Goal: Information Seeking & Learning: Learn about a topic

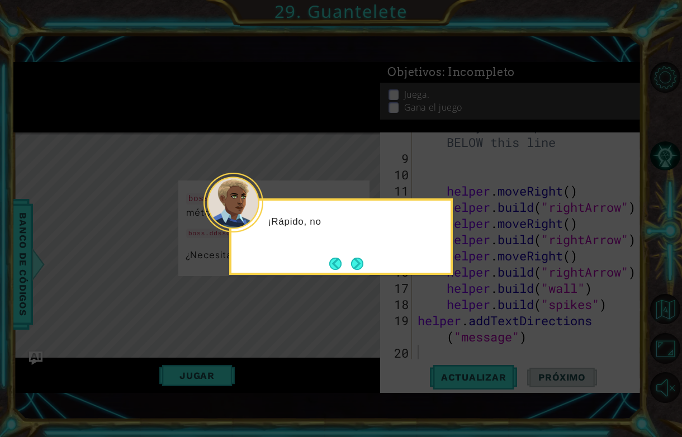
scroll to position [162, 0]
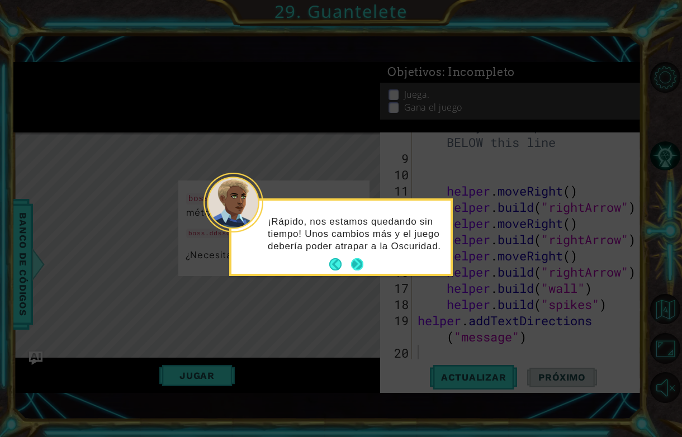
click at [362, 265] on button "Next" at bounding box center [356, 264] width 17 height 17
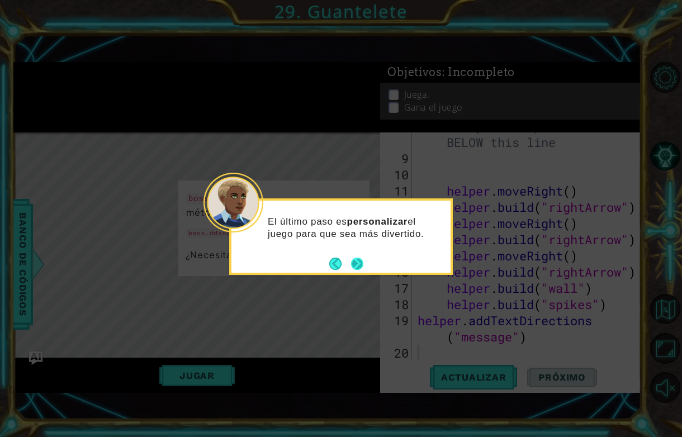
click at [362, 267] on button "Next" at bounding box center [357, 263] width 13 height 13
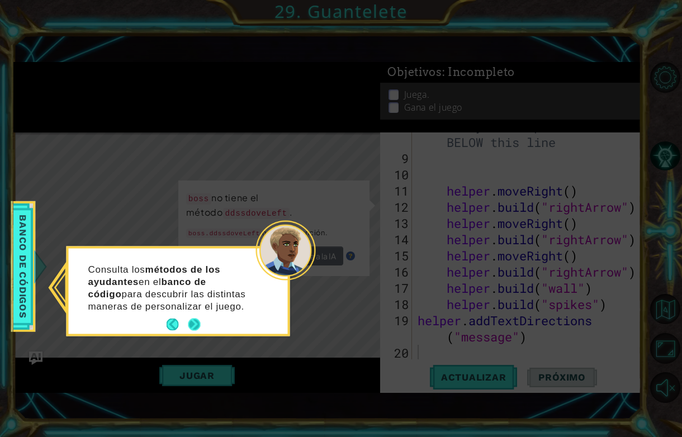
click at [189, 325] on button "Next" at bounding box center [194, 324] width 13 height 13
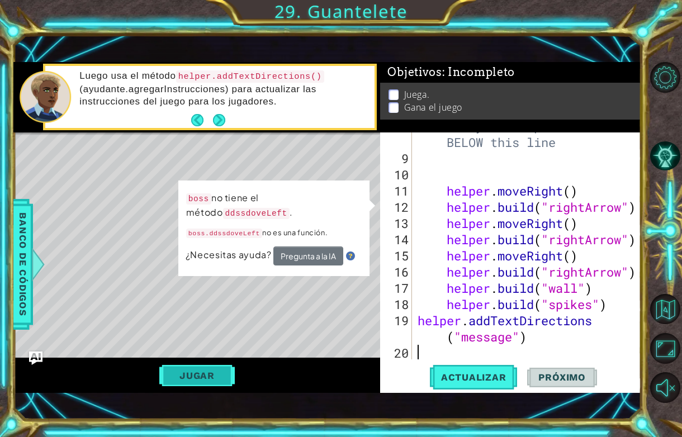
click at [195, 370] on button "Jugar" at bounding box center [196, 375] width 75 height 21
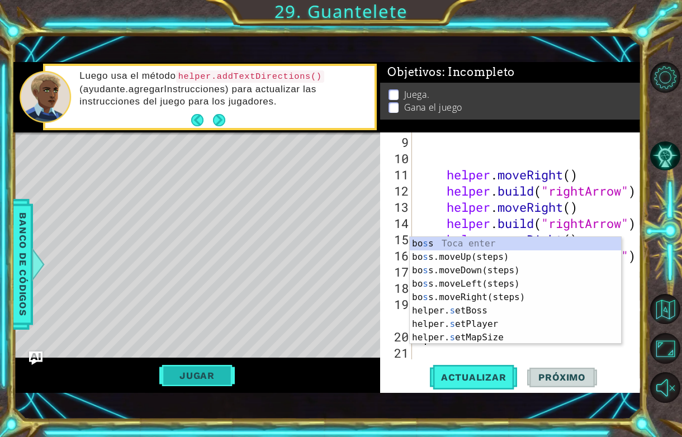
scroll to position [178, 0]
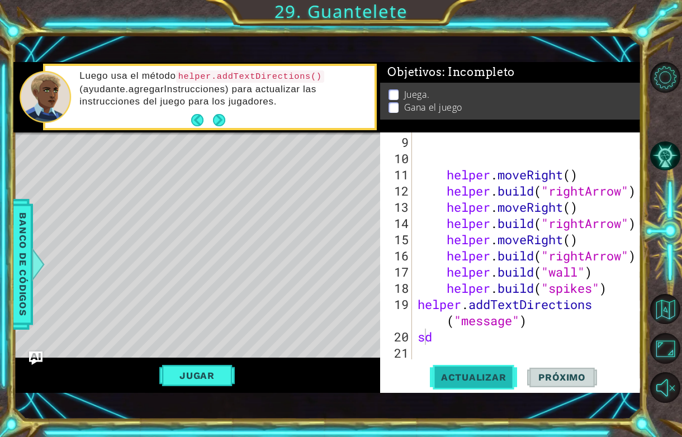
click at [474, 376] on span "Actualizar" at bounding box center [474, 377] width 88 height 11
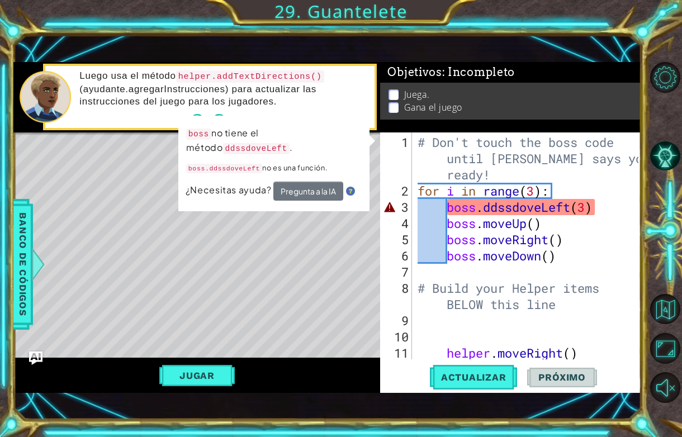
scroll to position [4, 0]
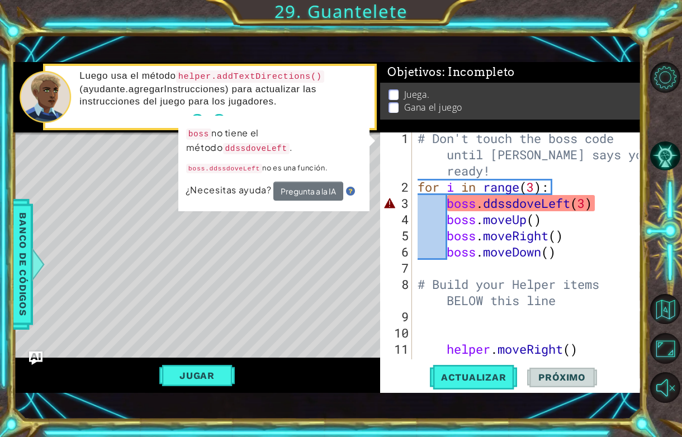
click at [438, 205] on div "# Don't touch the boss code until [PERSON_NAME] says you're ready! for i in ran…" at bounding box center [529, 276] width 229 height 292
click at [532, 200] on div "# Don't touch the boss code until [PERSON_NAME] says you're ready! for i in ran…" at bounding box center [529, 276] width 229 height 292
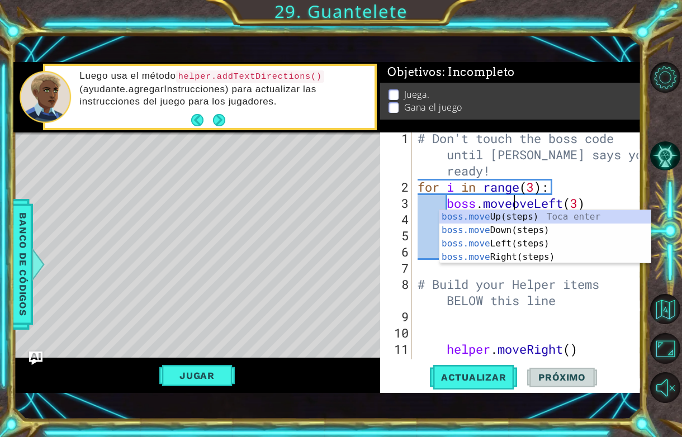
scroll to position [0, 4]
click at [487, 376] on span "Actualizar" at bounding box center [474, 377] width 88 height 11
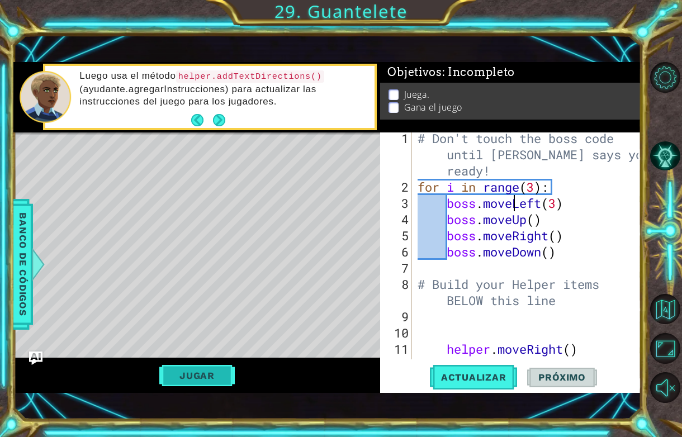
click at [165, 379] on button "Jugar" at bounding box center [196, 375] width 75 height 21
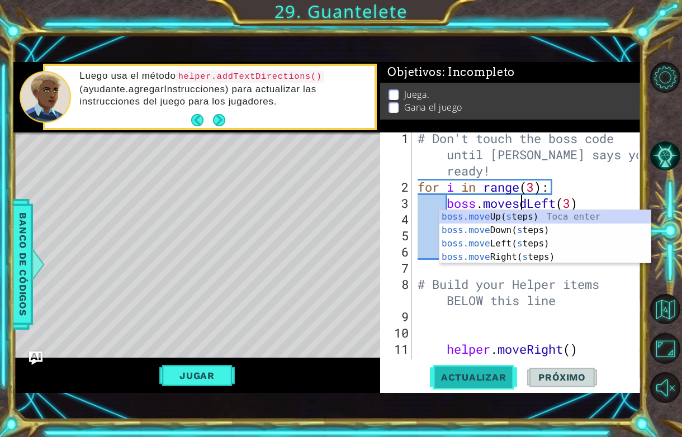
click at [475, 368] on button "Actualizar" at bounding box center [474, 377] width 88 height 26
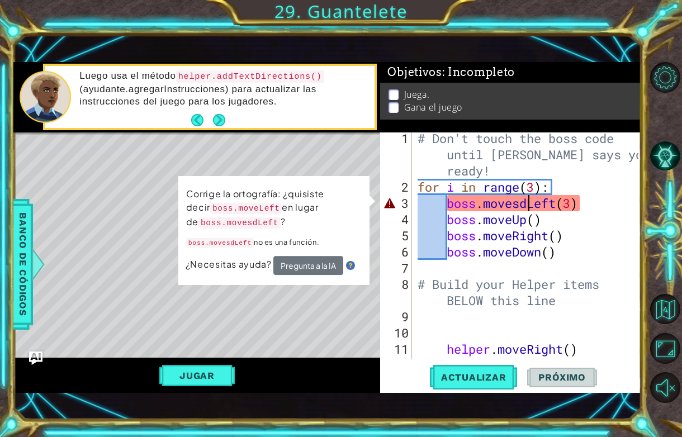
click at [528, 205] on div "# Don't touch the boss code until [PERSON_NAME] says you're ready! for i in ran…" at bounding box center [529, 276] width 229 height 292
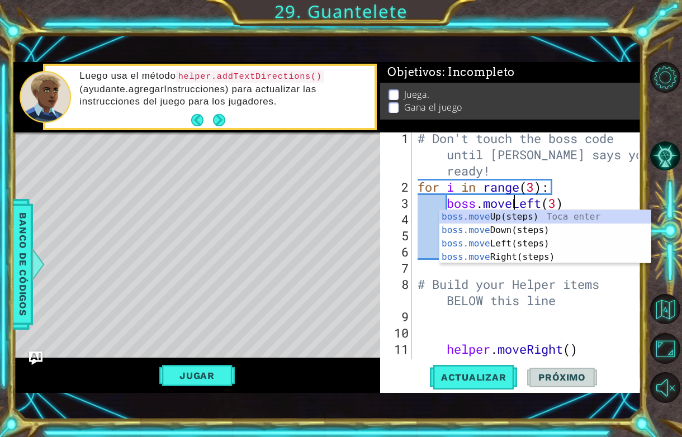
click at [562, 295] on div "# Don't touch the boss code until [PERSON_NAME] says you're ready! for i in ran…" at bounding box center [529, 276] width 229 height 292
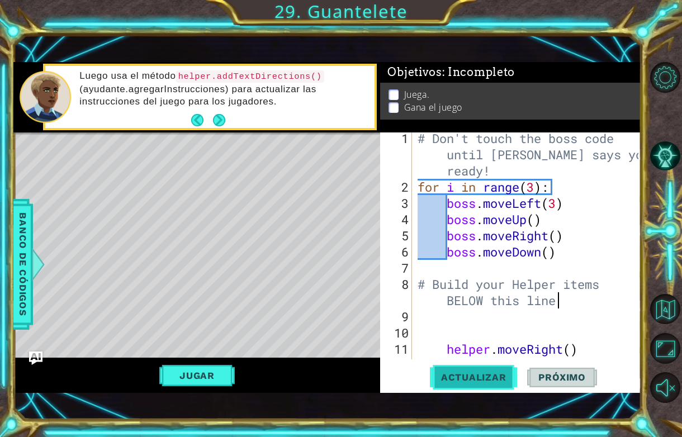
click at [507, 378] on span "Actualizar" at bounding box center [474, 377] width 88 height 11
click at [207, 371] on button "Jugar" at bounding box center [196, 375] width 75 height 21
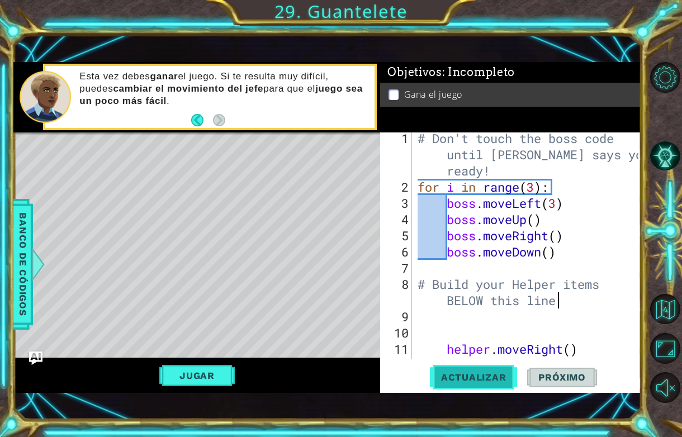
click at [450, 370] on button "Actualizar" at bounding box center [474, 377] width 88 height 26
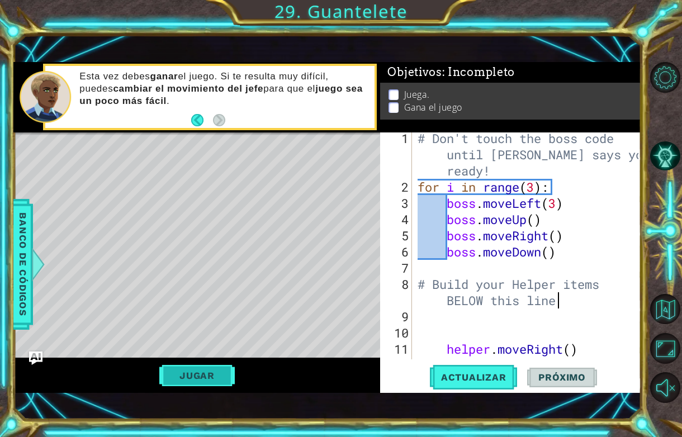
click at [208, 370] on button "Jugar" at bounding box center [196, 375] width 75 height 21
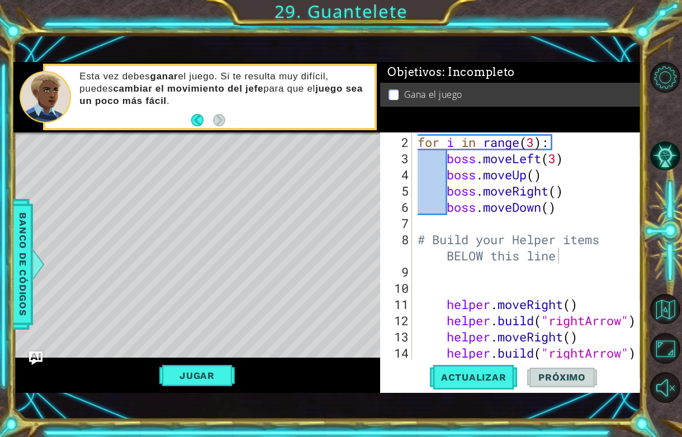
scroll to position [34, 0]
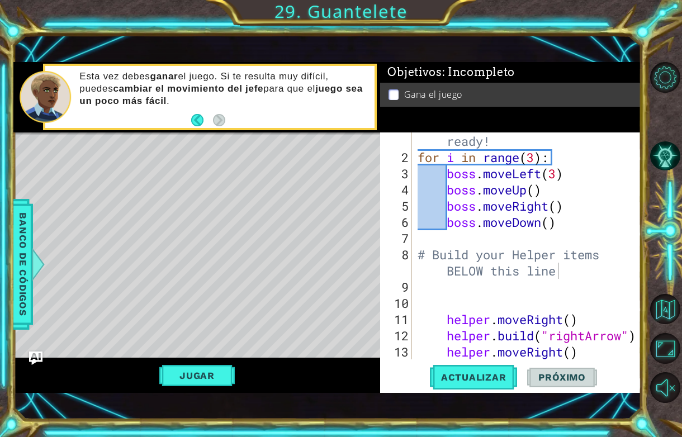
click at [535, 189] on div "# Don't touch the boss code until [PERSON_NAME] says you're ready! for i in ran…" at bounding box center [529, 247] width 229 height 292
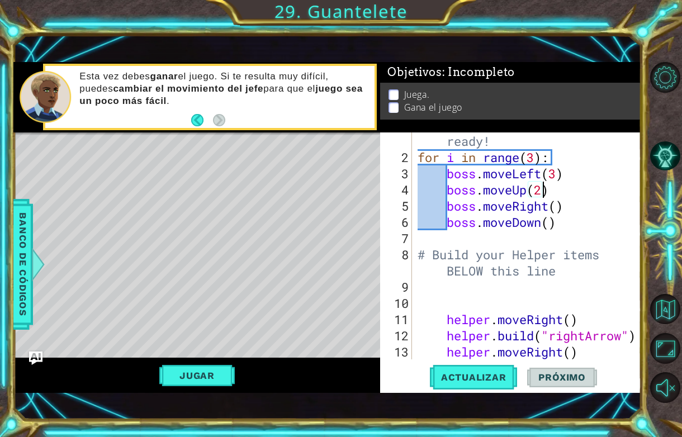
scroll to position [0, 6]
click at [487, 374] on span "Actualizar" at bounding box center [474, 377] width 88 height 11
click at [210, 373] on button "Jugar" at bounding box center [196, 375] width 75 height 21
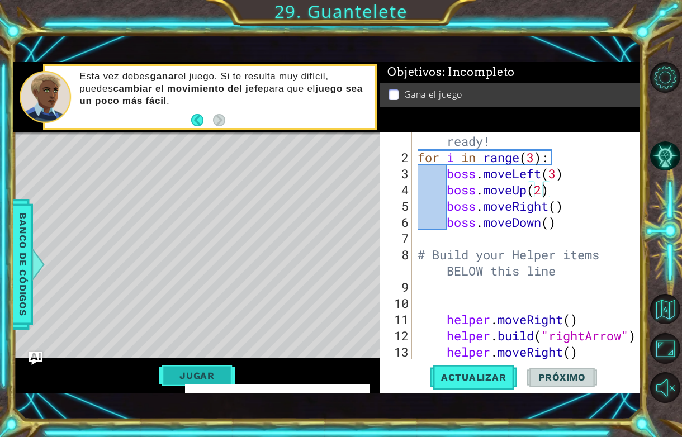
click at [210, 373] on button "Jugar" at bounding box center [196, 375] width 75 height 21
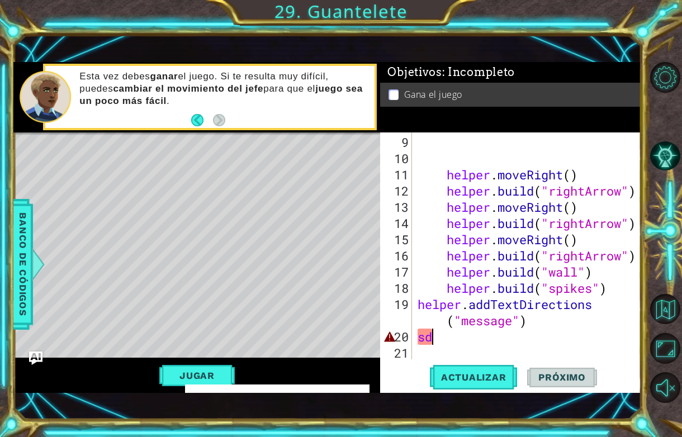
scroll to position [0, 0]
click at [479, 341] on div "helper . moveRight ( ) helper . build ( "rightArrow" ) helper . moveRight ( ) h…" at bounding box center [529, 263] width 229 height 259
type textarea "s"
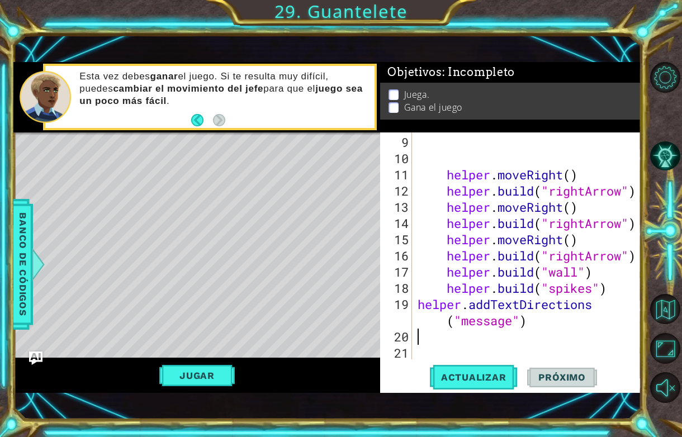
type textarea "helper.addTextDirections("message")"
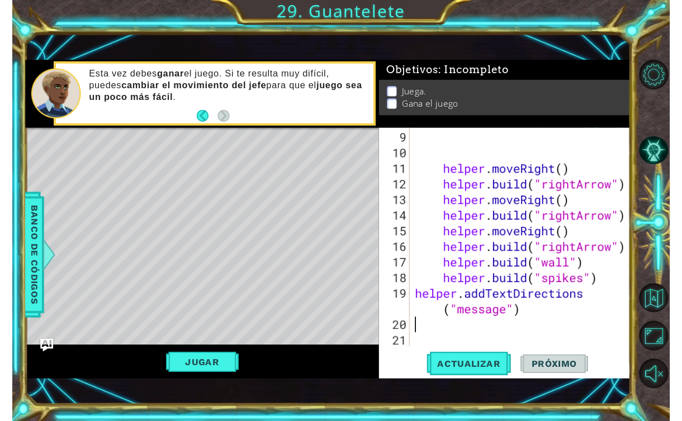
scroll to position [162, 0]
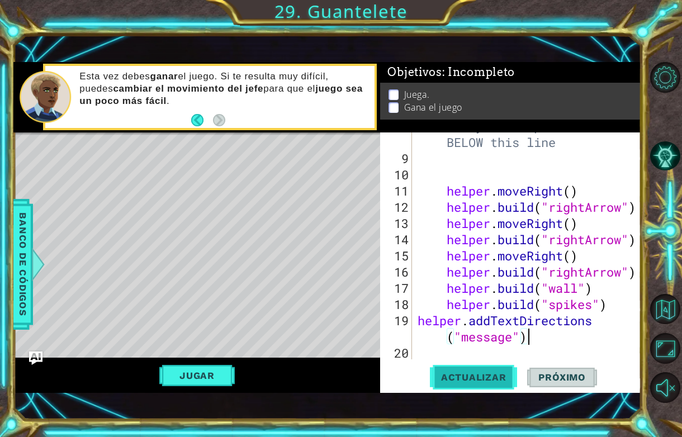
click at [496, 378] on span "Actualizar" at bounding box center [474, 377] width 88 height 11
click at [174, 388] on div "Jugar" at bounding box center [196, 375] width 367 height 35
click at [187, 378] on button "Jugar" at bounding box center [196, 375] width 75 height 21
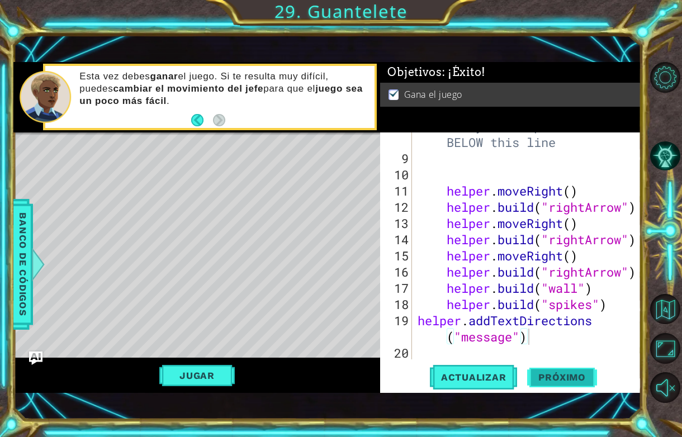
click at [550, 371] on button "Próximo" at bounding box center [561, 380] width 69 height 26
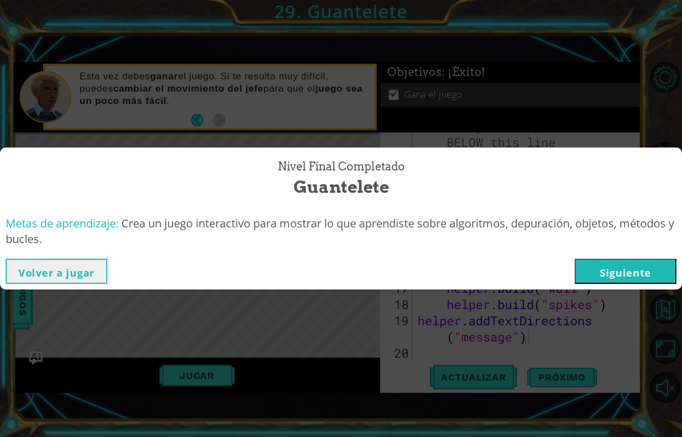
click at [622, 259] on button "Siguiente" at bounding box center [626, 271] width 102 height 25
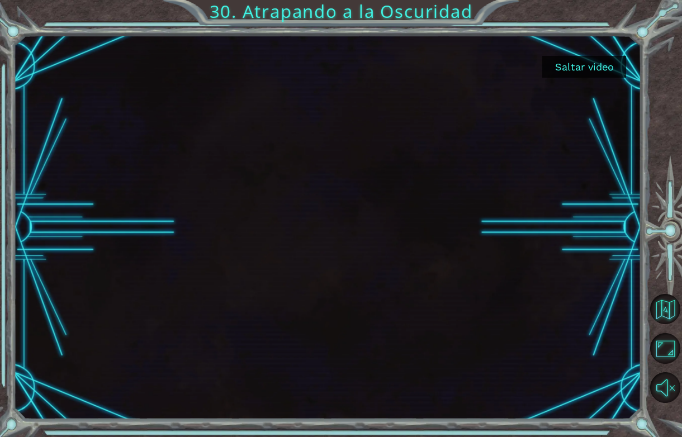
click at [596, 68] on button "Saltar video" at bounding box center [584, 67] width 84 height 22
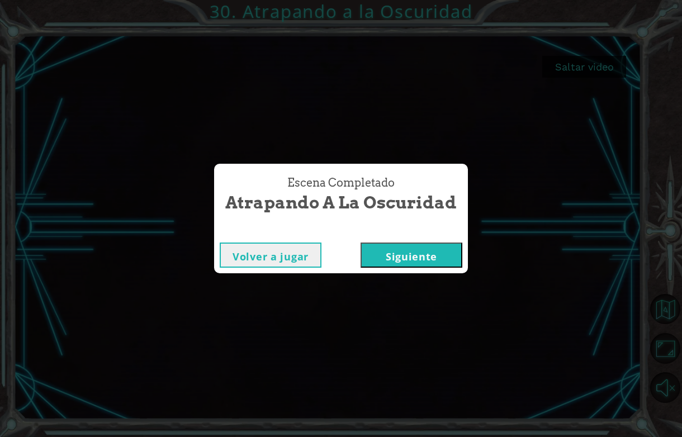
click at [407, 251] on button "Siguiente" at bounding box center [411, 255] width 102 height 25
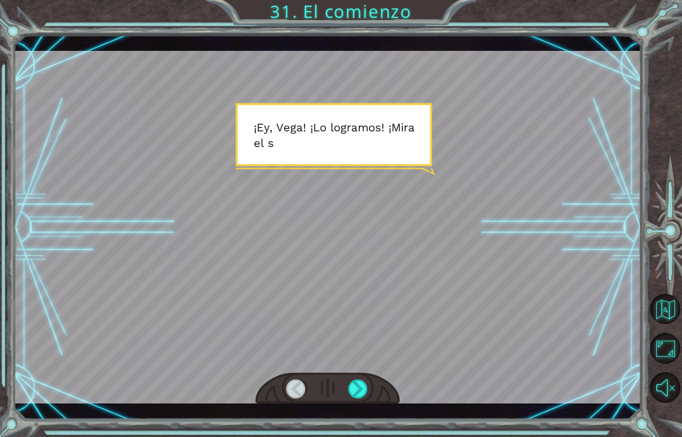
click at [307, 134] on div at bounding box center [326, 227] width 627 height 353
click at [355, 392] on div at bounding box center [358, 388] width 20 height 19
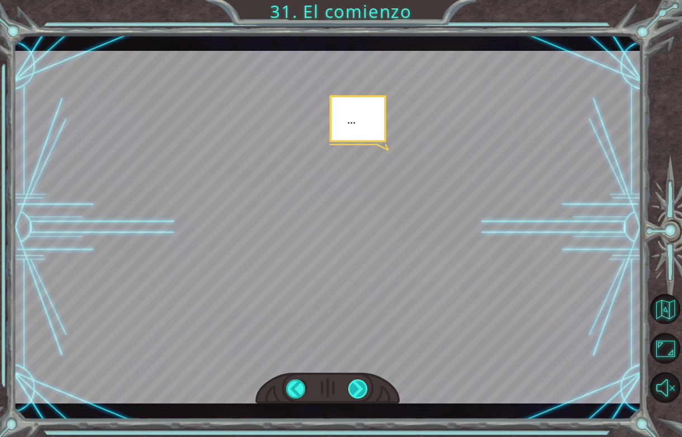
click at [355, 388] on div at bounding box center [358, 388] width 20 height 19
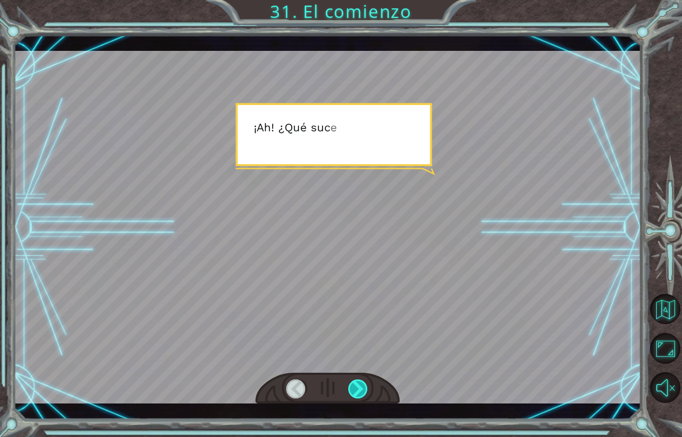
click at [355, 388] on div at bounding box center [358, 388] width 20 height 19
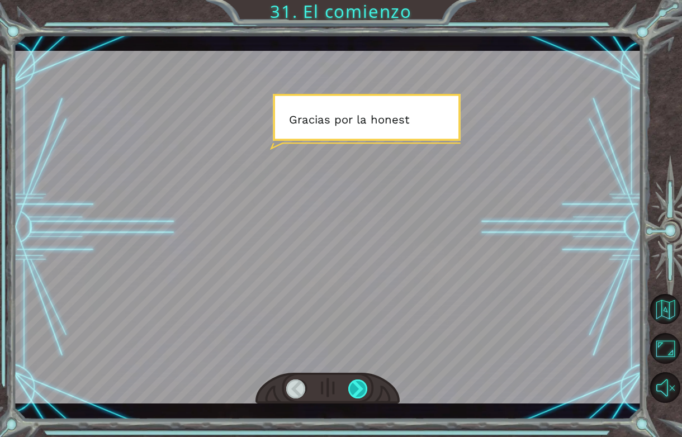
click at [355, 388] on div at bounding box center [358, 388] width 20 height 19
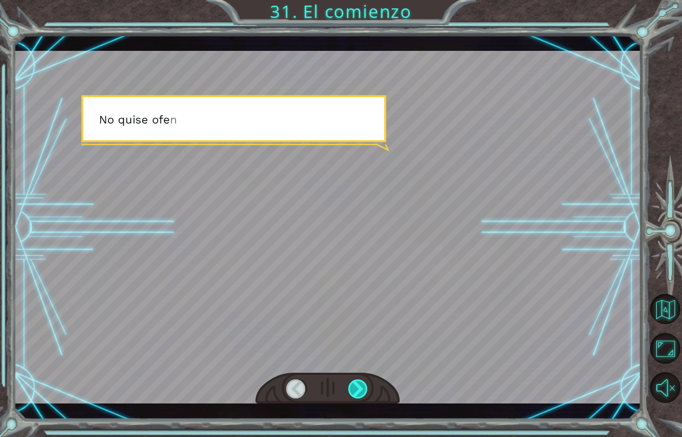
click at [355, 388] on div at bounding box center [358, 388] width 20 height 19
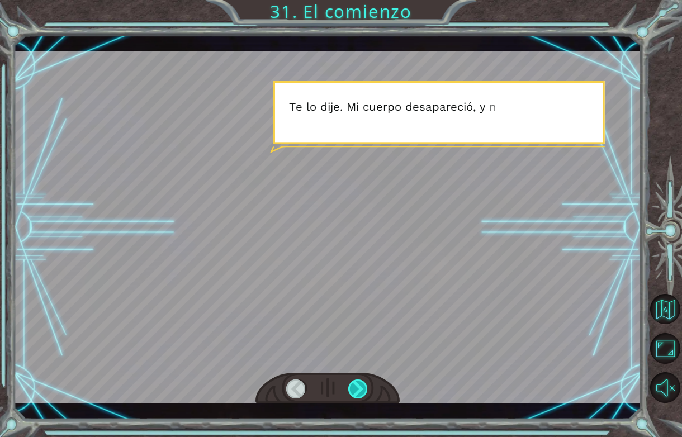
click at [355, 388] on div at bounding box center [358, 388] width 20 height 19
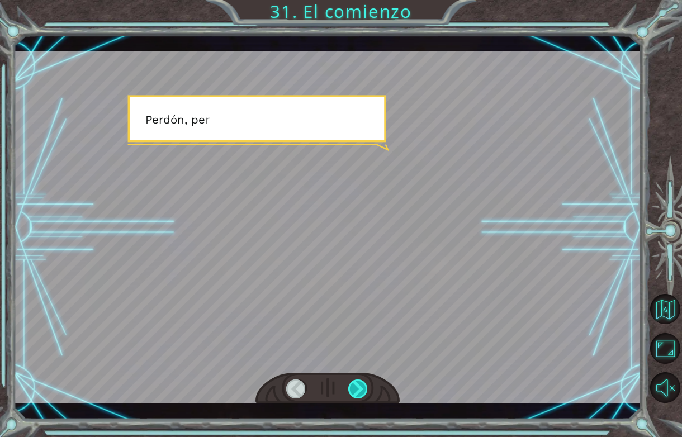
click at [355, 388] on div at bounding box center [358, 388] width 20 height 19
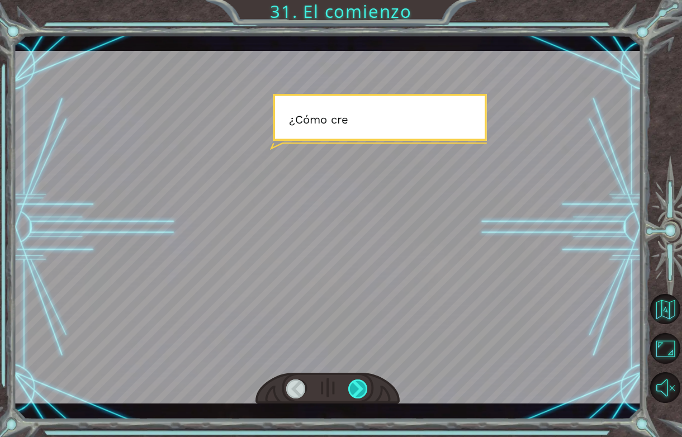
click at [355, 388] on div at bounding box center [358, 388] width 20 height 19
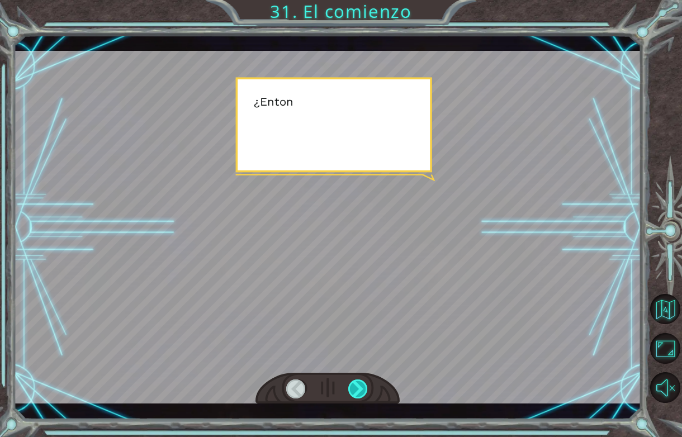
click at [355, 388] on div at bounding box center [358, 388] width 20 height 19
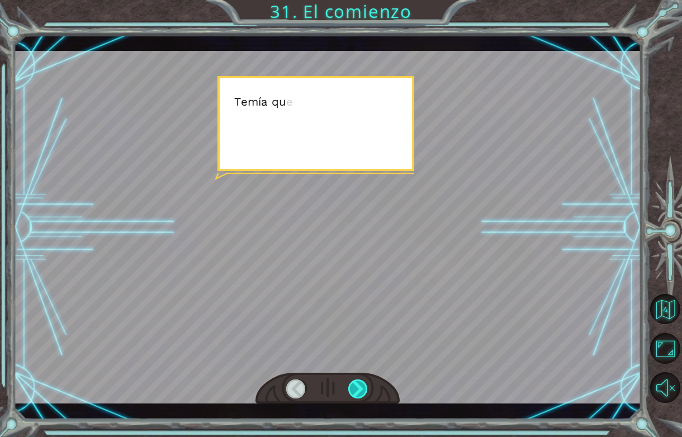
click at [355, 388] on div at bounding box center [358, 388] width 20 height 19
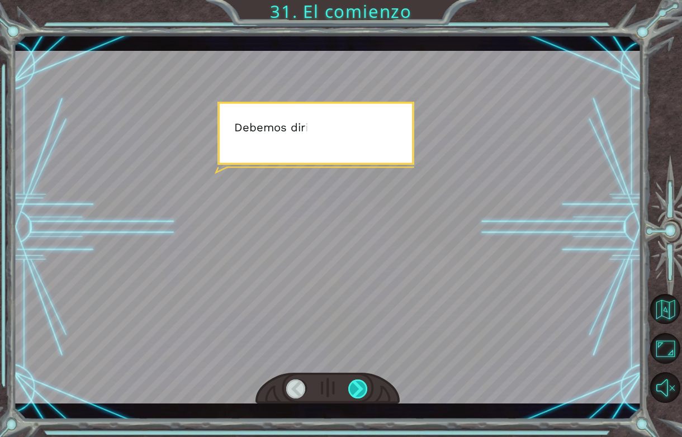
click at [355, 388] on div at bounding box center [358, 388] width 20 height 19
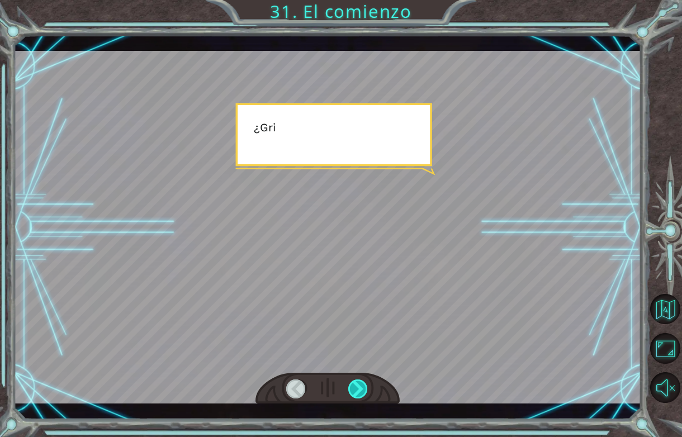
click at [355, 388] on div at bounding box center [358, 388] width 20 height 19
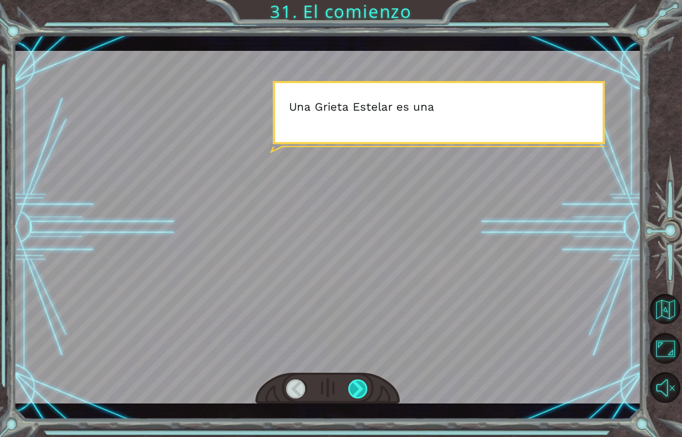
click at [355, 388] on div at bounding box center [358, 388] width 20 height 19
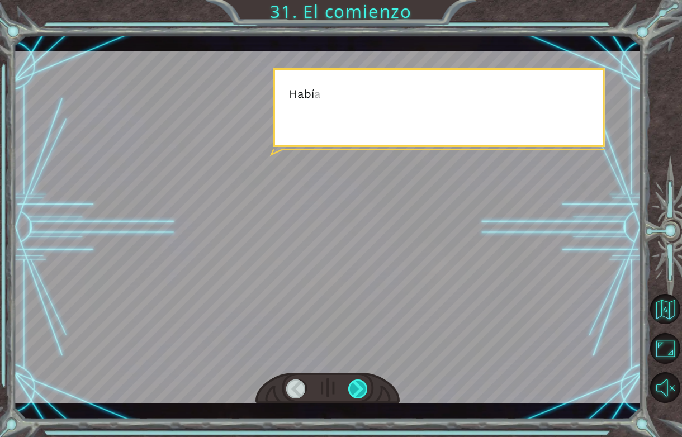
click at [355, 388] on div at bounding box center [358, 388] width 20 height 19
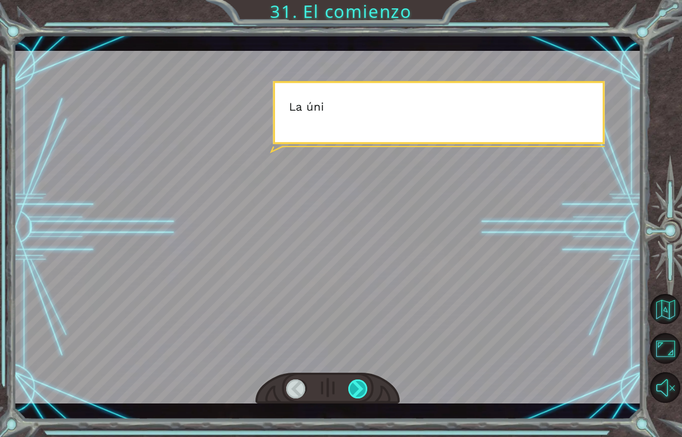
click at [355, 388] on div at bounding box center [358, 388] width 20 height 19
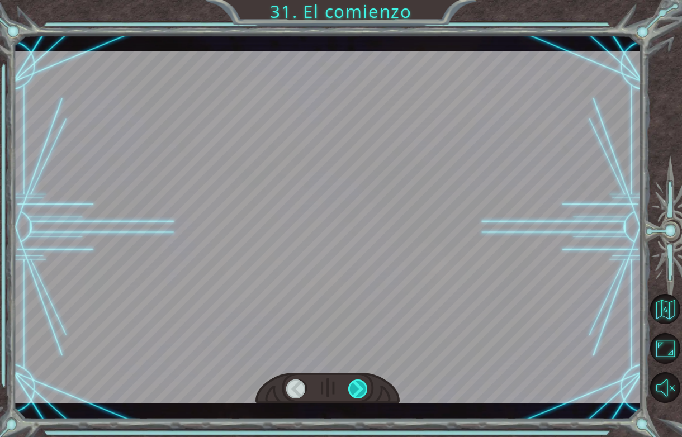
click at [355, 388] on div at bounding box center [358, 388] width 20 height 19
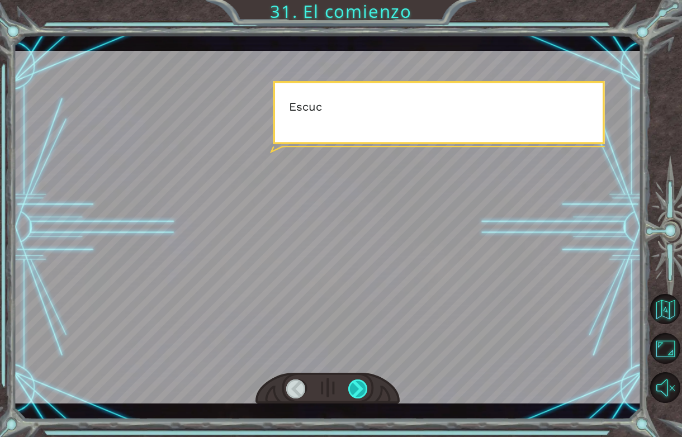
click at [355, 388] on div at bounding box center [358, 388] width 20 height 19
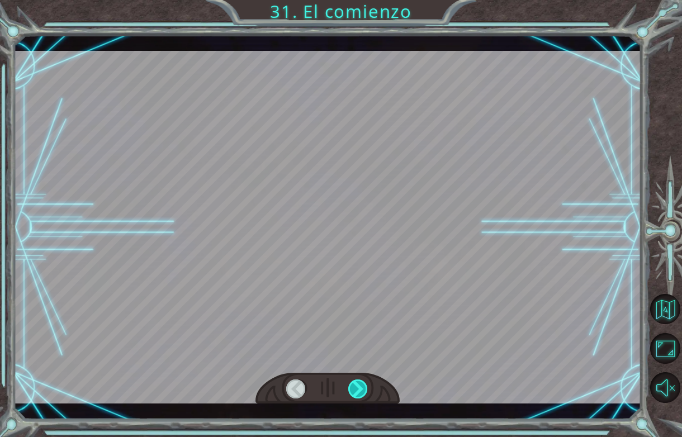
click at [355, 388] on div at bounding box center [358, 388] width 20 height 19
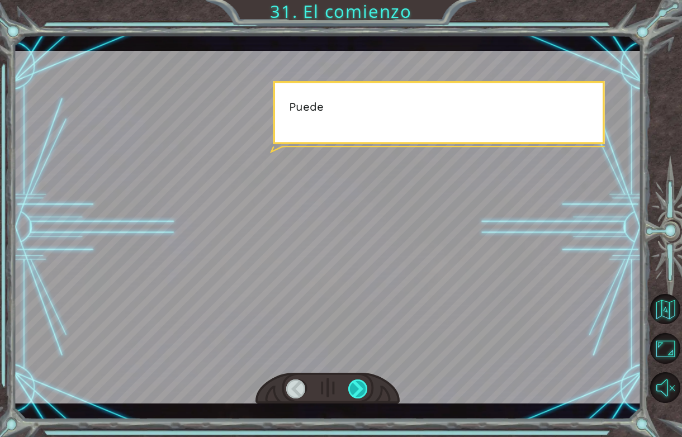
click at [355, 388] on div at bounding box center [358, 388] width 20 height 19
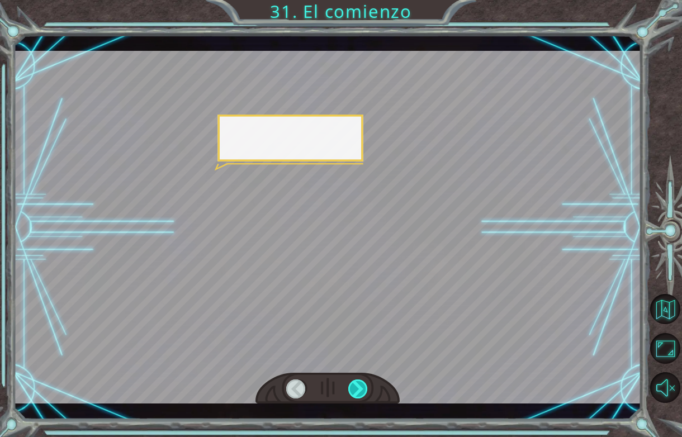
click at [355, 388] on div at bounding box center [358, 388] width 20 height 19
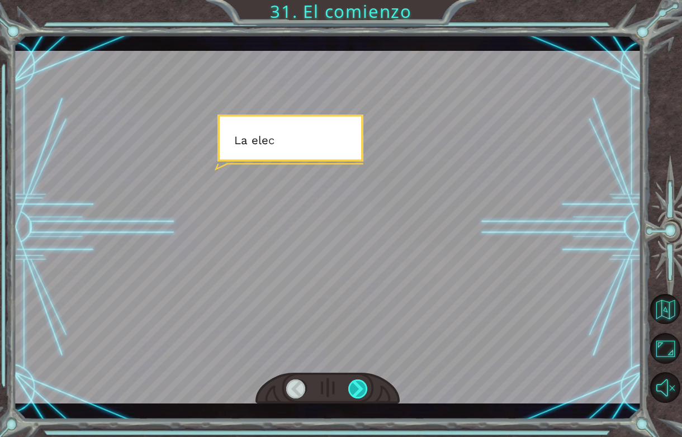
click at [355, 388] on div at bounding box center [358, 388] width 20 height 19
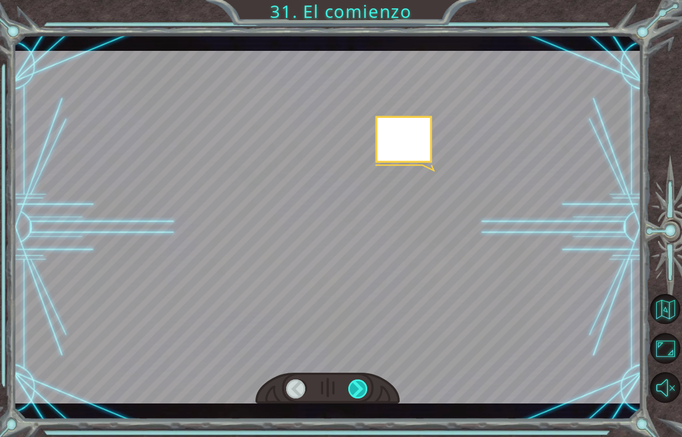
click at [355, 388] on div at bounding box center [358, 388] width 20 height 19
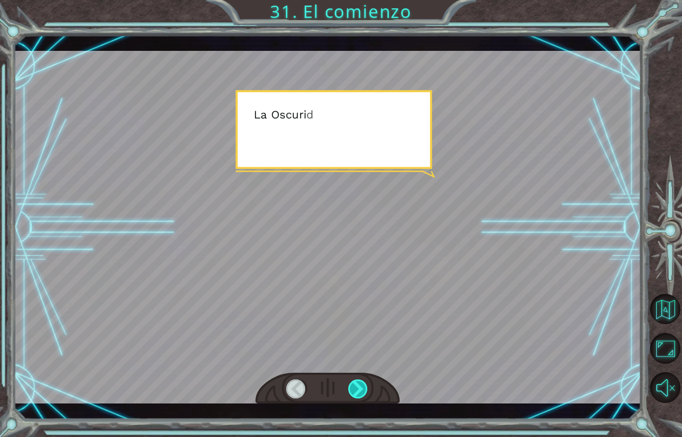
click at [355, 388] on div at bounding box center [358, 388] width 20 height 19
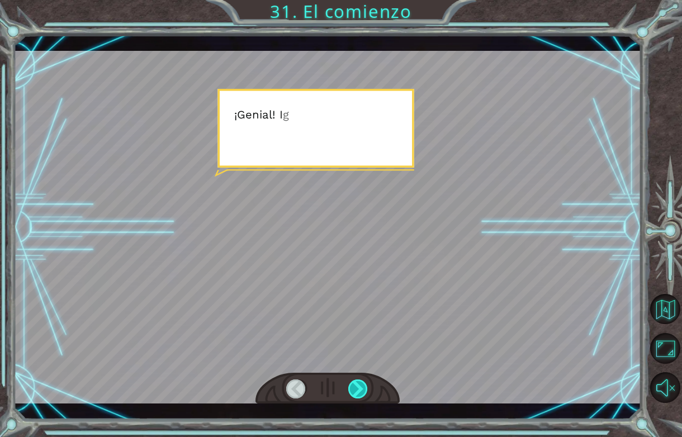
click at [355, 388] on div at bounding box center [358, 388] width 20 height 19
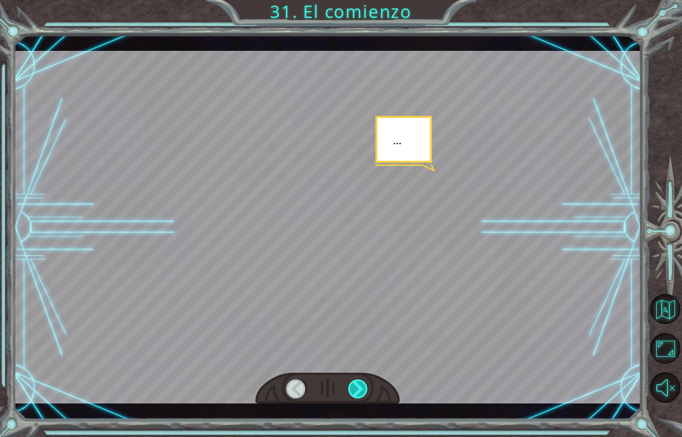
click at [355, 388] on div at bounding box center [358, 388] width 20 height 19
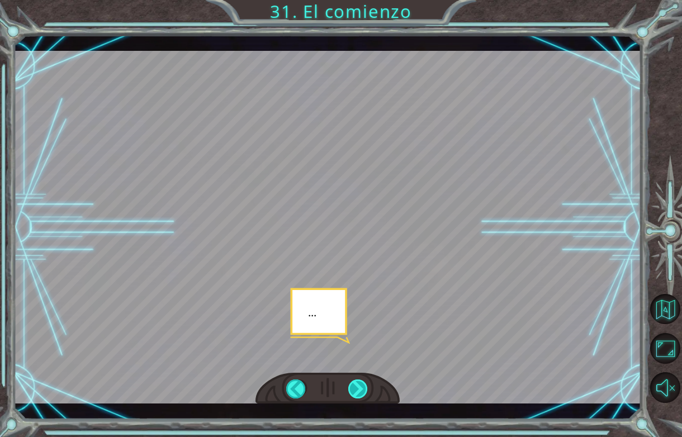
click at [355, 388] on div at bounding box center [358, 388] width 20 height 19
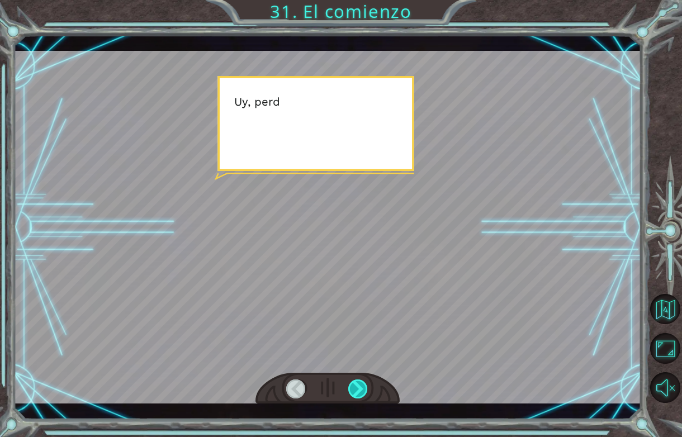
click at [355, 388] on div at bounding box center [358, 388] width 20 height 19
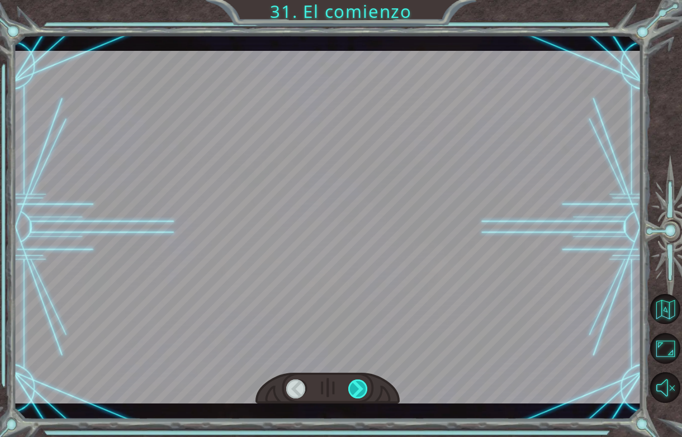
click at [355, 388] on div at bounding box center [358, 388] width 20 height 19
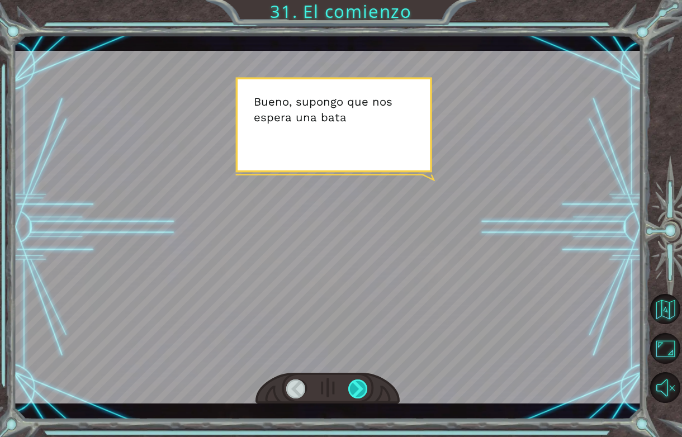
click at [355, 390] on div at bounding box center [358, 388] width 20 height 19
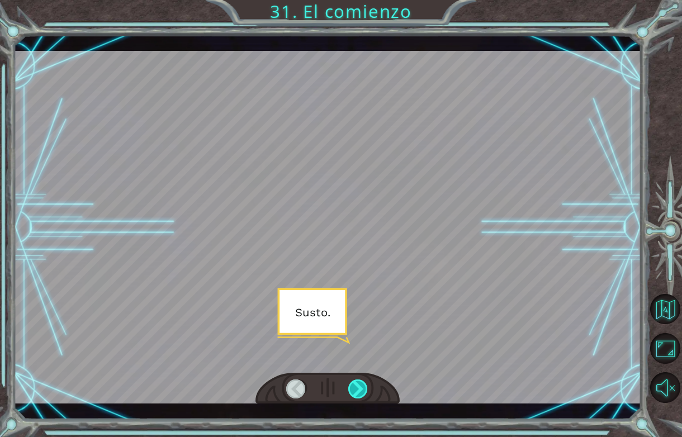
click at [355, 390] on div at bounding box center [358, 388] width 20 height 19
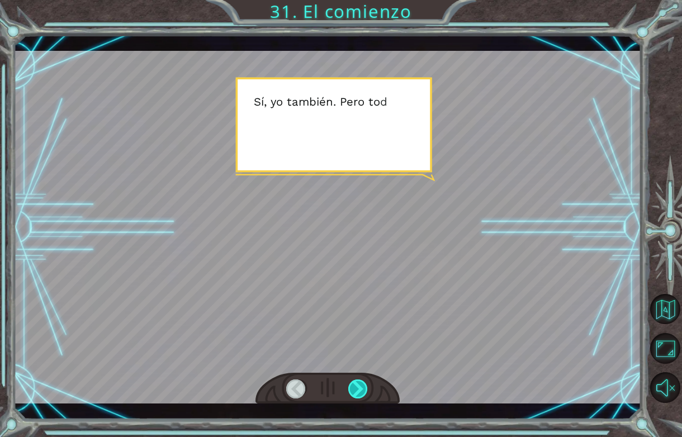
click at [355, 390] on div at bounding box center [358, 388] width 20 height 19
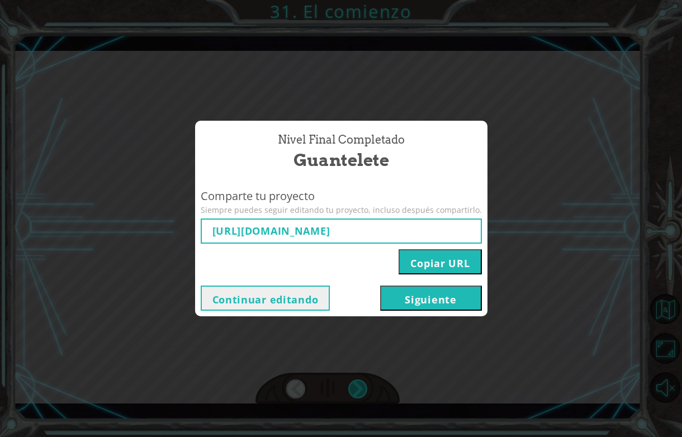
type input "[URL][DOMAIN_NAME]"
click at [404, 301] on button "Siguiente" at bounding box center [431, 298] width 102 height 25
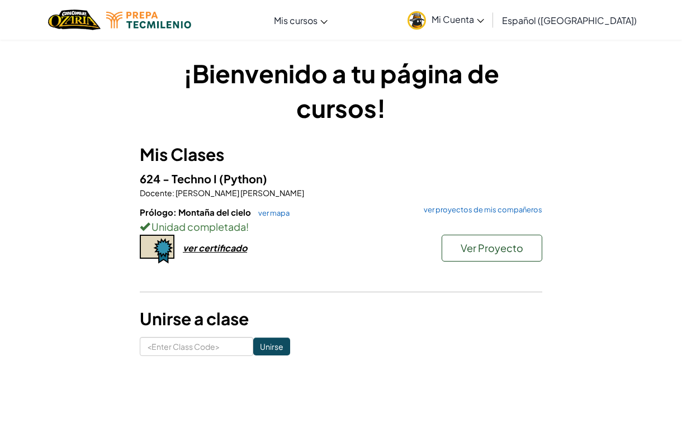
click at [230, 245] on div "ver certificado" at bounding box center [215, 248] width 64 height 12
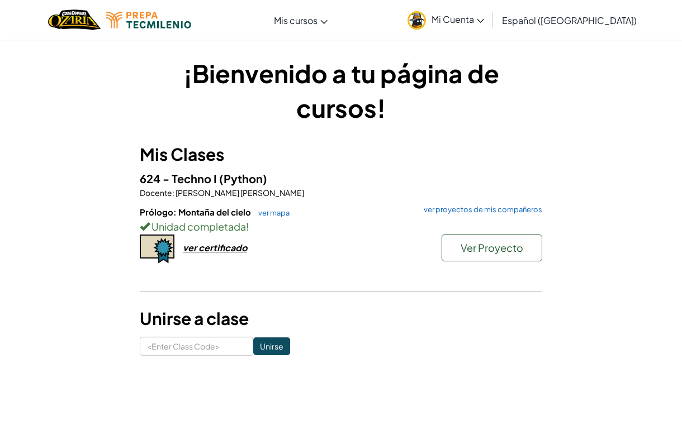
click at [212, 248] on div "ver certificado" at bounding box center [215, 248] width 64 height 12
click at [482, 253] on span "Ver Proyecto" at bounding box center [492, 247] width 63 height 13
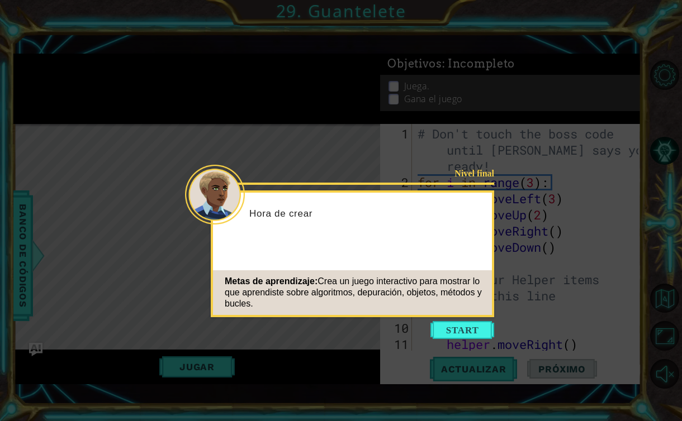
scroll to position [162, 0]
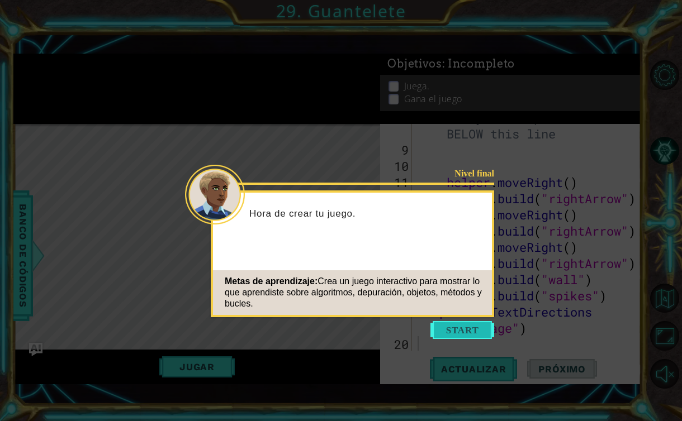
click at [484, 326] on button "Start" at bounding box center [462, 330] width 64 height 18
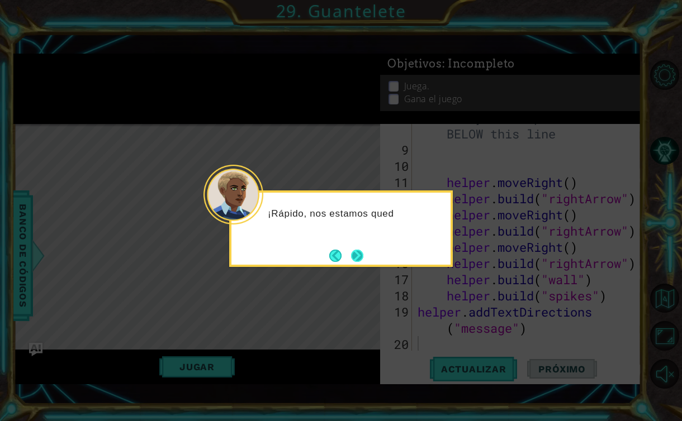
click at [363, 255] on button "Next" at bounding box center [357, 255] width 13 height 13
click at [362, 255] on button "Next" at bounding box center [357, 256] width 15 height 15
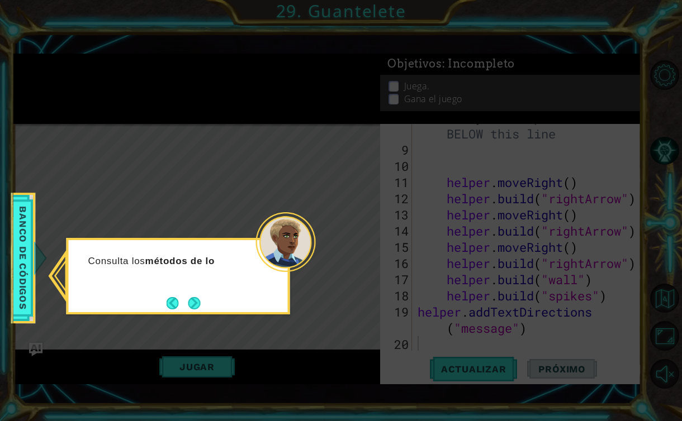
click at [207, 304] on div "Consulta los métodos de lo" at bounding box center [179, 276] width 224 height 77
click at [198, 304] on button "Next" at bounding box center [193, 303] width 19 height 19
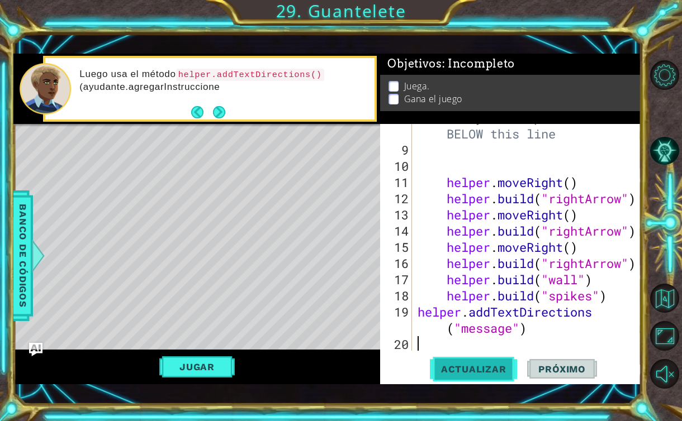
click at [451, 369] on span "Actualizar" at bounding box center [474, 369] width 88 height 11
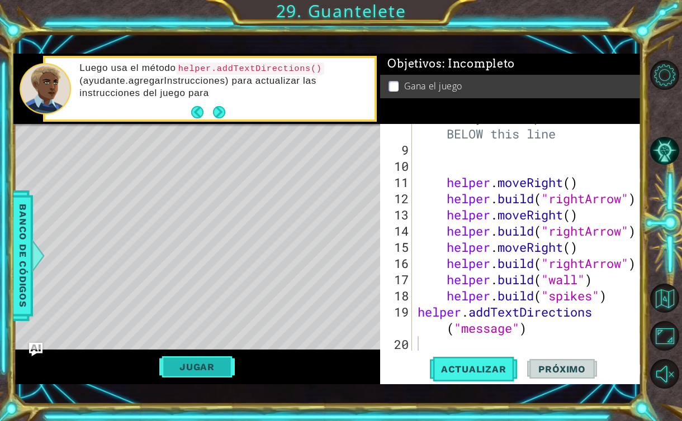
click at [196, 369] on button "Jugar" at bounding box center [196, 367] width 75 height 21
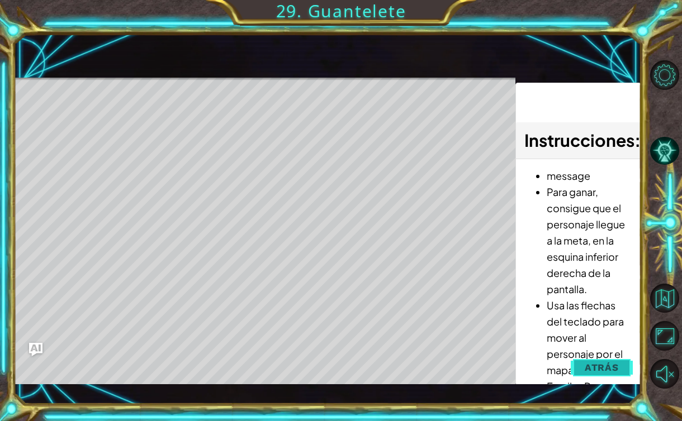
click at [605, 373] on span "Atrás" at bounding box center [602, 367] width 34 height 11
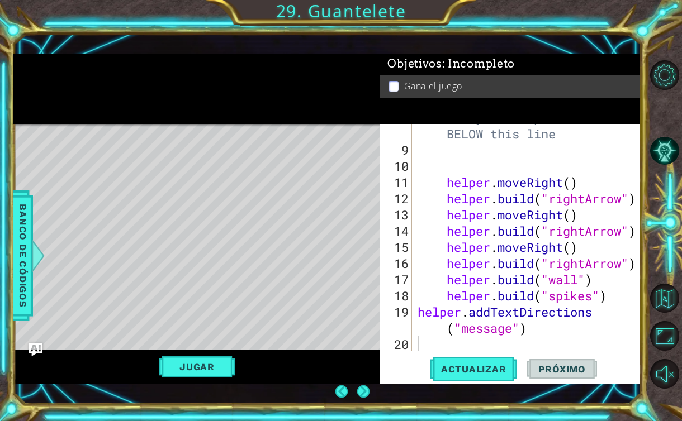
scroll to position [0, 0]
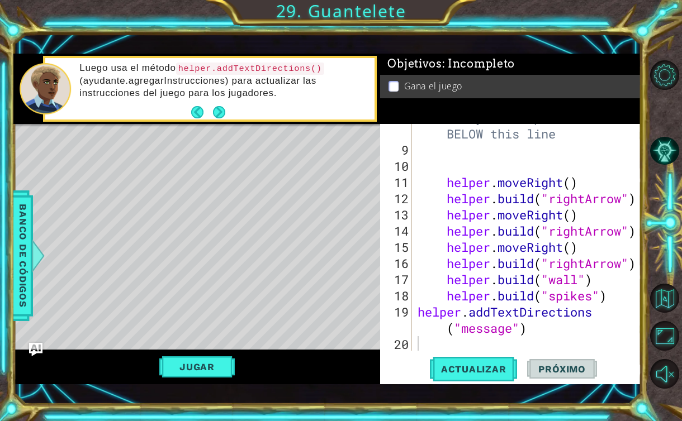
type textarea "helper.addTextDirections("message")"
click at [563, 326] on div "# Build your Helper items BELOW this line helper . moveRight ( ) helper . build…" at bounding box center [529, 248] width 229 height 276
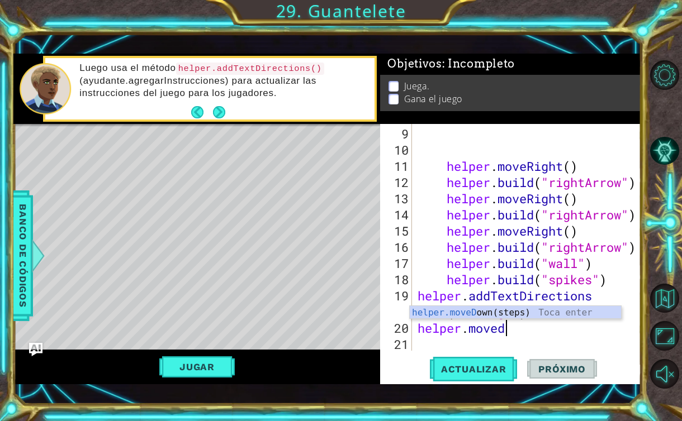
scroll to position [0, 3]
type textarea "helper.moveDown"
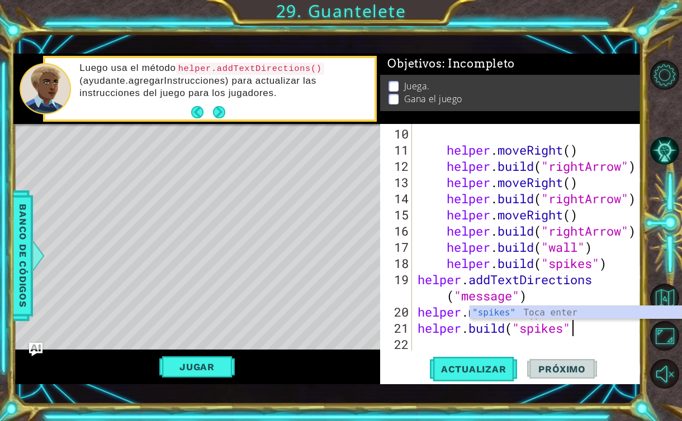
scroll to position [0, 7]
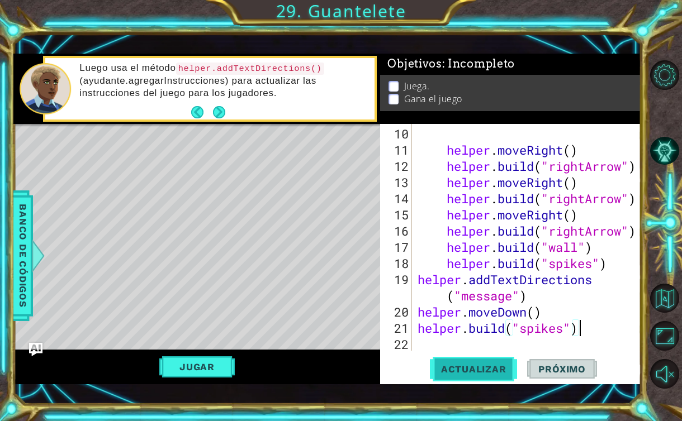
click at [483, 377] on button "Actualizar" at bounding box center [474, 370] width 88 height 26
click at [192, 366] on button "Jugar" at bounding box center [196, 367] width 75 height 21
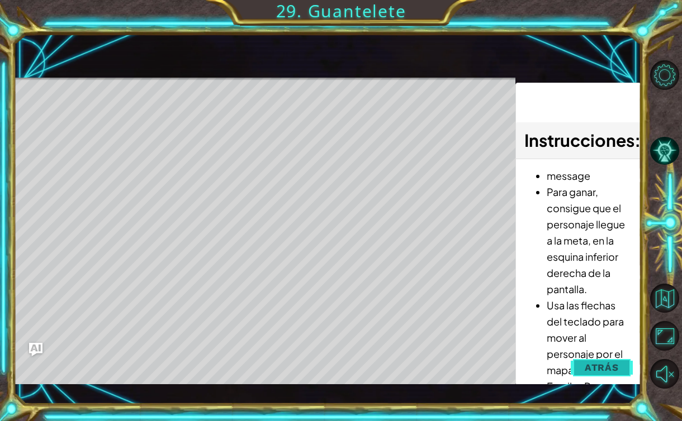
click at [592, 369] on span "Atrás" at bounding box center [602, 367] width 34 height 11
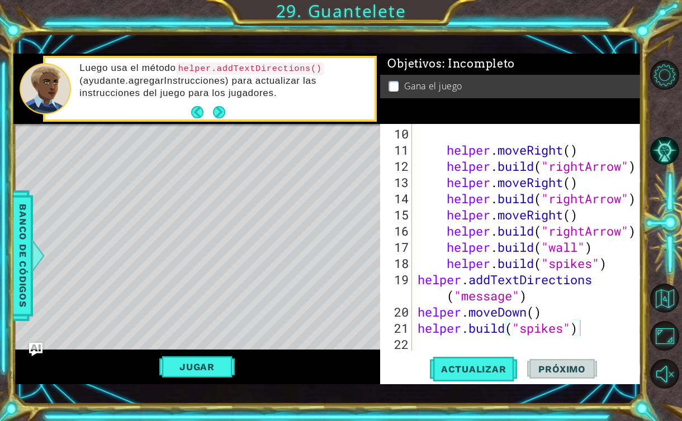
type textarea "helper.moveDown()"
click at [528, 313] on div "helper . moveRight ( ) helper . build ( "rightArrow" ) helper . moveRight ( ) h…" at bounding box center [529, 255] width 229 height 259
click at [552, 311] on div "helper . moveRight ( ) helper . build ( "rightArrow" ) helper . moveRight ( ) h…" at bounding box center [529, 255] width 229 height 259
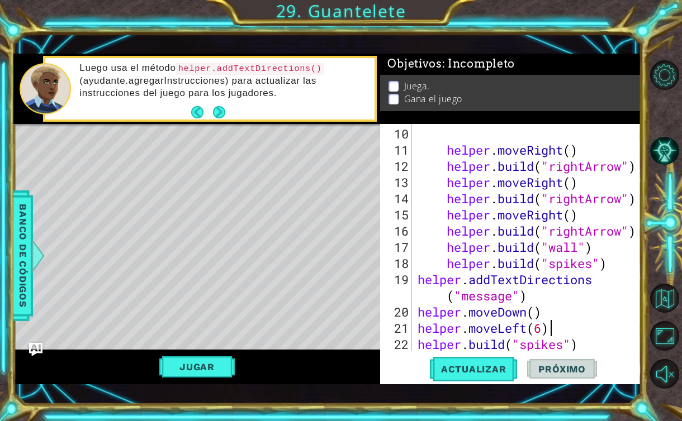
scroll to position [0, 6]
click at [487, 374] on span "Actualizar" at bounding box center [474, 369] width 88 height 11
click at [183, 368] on button "Jugar" at bounding box center [196, 367] width 75 height 21
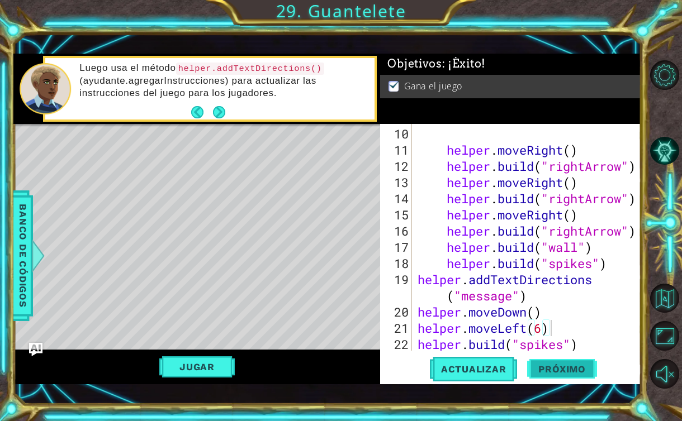
scroll to position [0, 6]
click at [588, 367] on span "Próximo" at bounding box center [561, 369] width 69 height 11
type textarea "helper.moveLeft(6ddsasadasddasddsassdsasdsd"
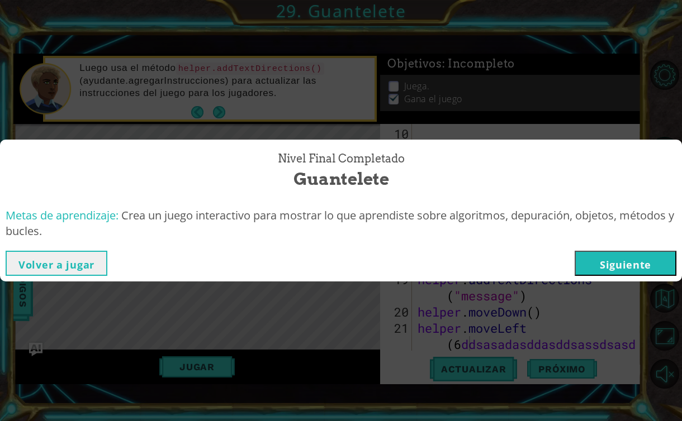
click at [637, 259] on button "Siguiente" at bounding box center [626, 263] width 102 height 25
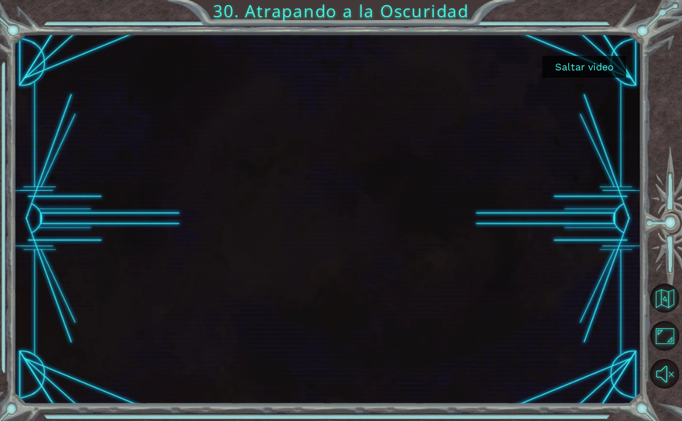
click at [584, 66] on button "Saltar video" at bounding box center [584, 67] width 84 height 22
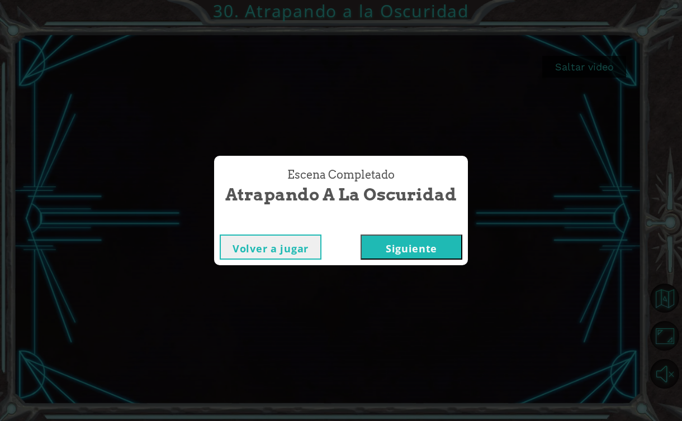
click at [398, 251] on button "Siguiente" at bounding box center [411, 247] width 102 height 25
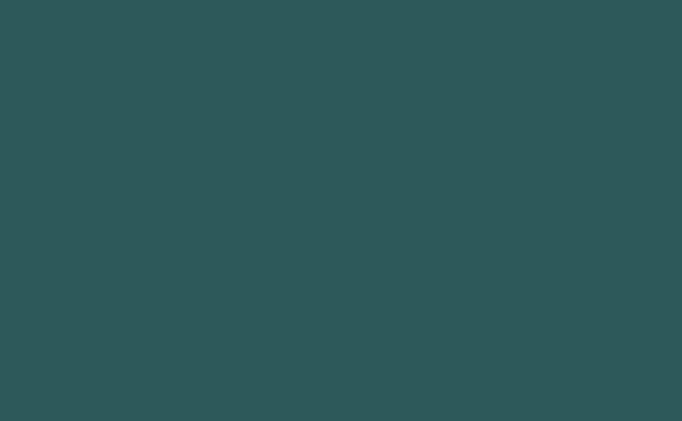
click at [398, 251] on body "1 2 3 4 5 6 7 8 9 bo [PERSON_NAME] enter bo s s.moveUp(steps) Toca enter bo s s…" at bounding box center [341, 210] width 682 height 421
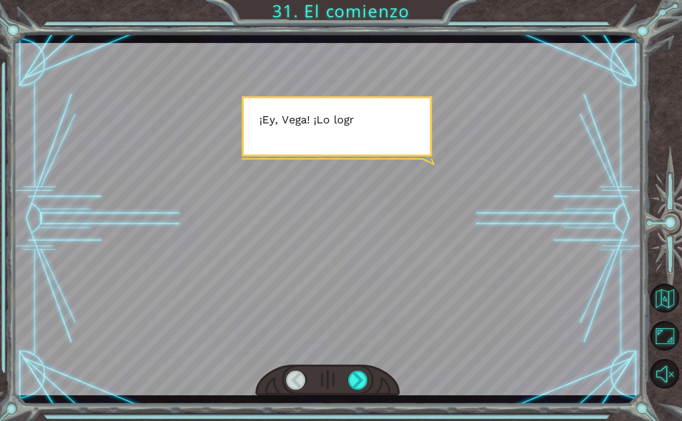
click at [358, 371] on div at bounding box center [327, 381] width 144 height 32
click at [358, 380] on div at bounding box center [358, 380] width 20 height 19
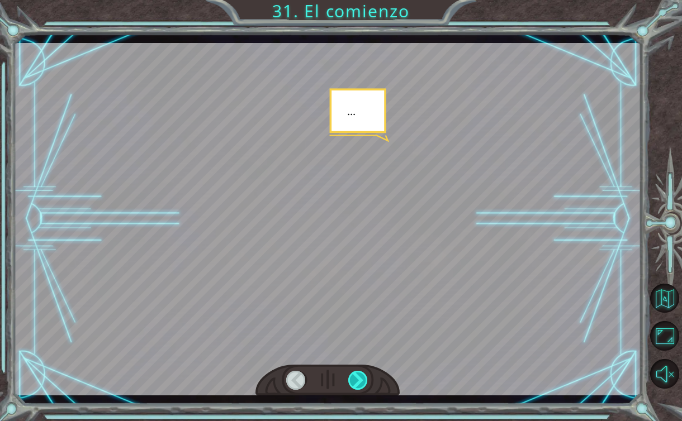
click at [358, 380] on div at bounding box center [358, 380] width 20 height 19
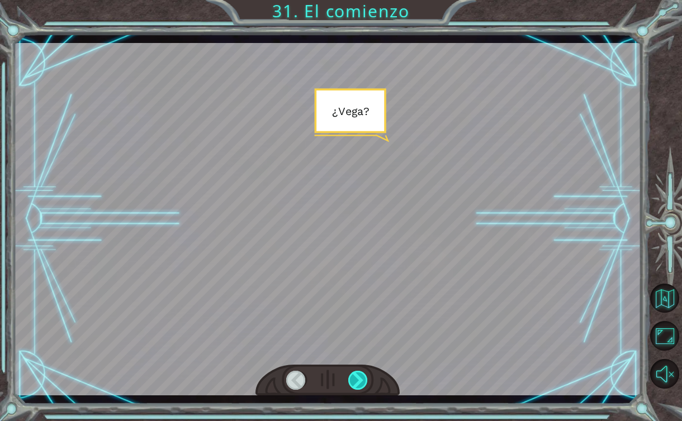
click at [358, 380] on div at bounding box center [358, 380] width 20 height 19
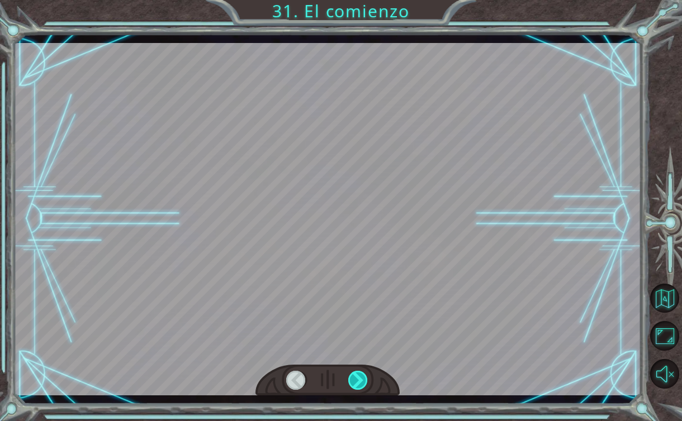
click at [358, 380] on div at bounding box center [358, 380] width 20 height 19
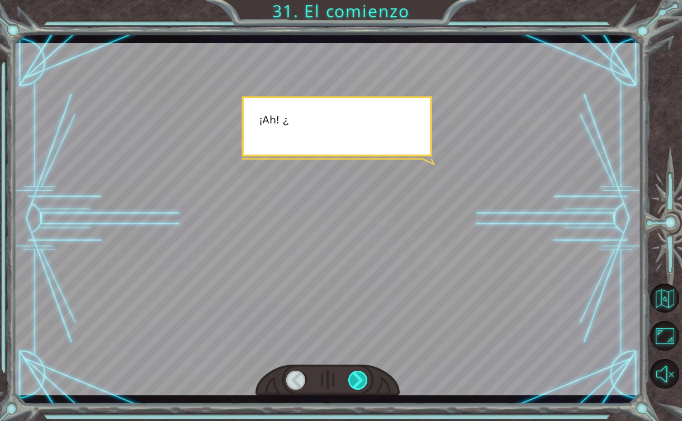
click at [358, 380] on div at bounding box center [358, 380] width 20 height 19
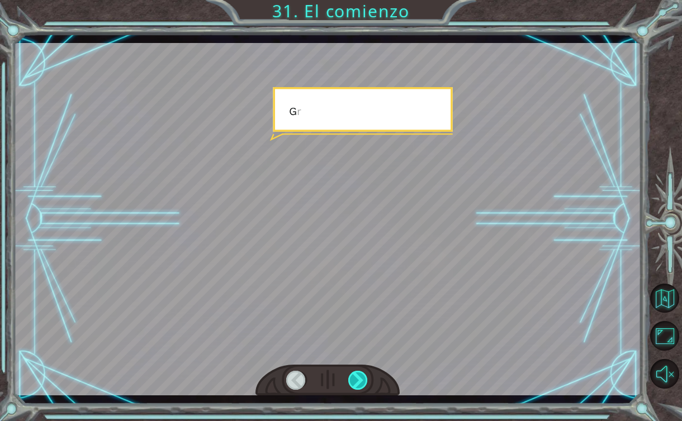
click at [358, 380] on div at bounding box center [358, 380] width 20 height 19
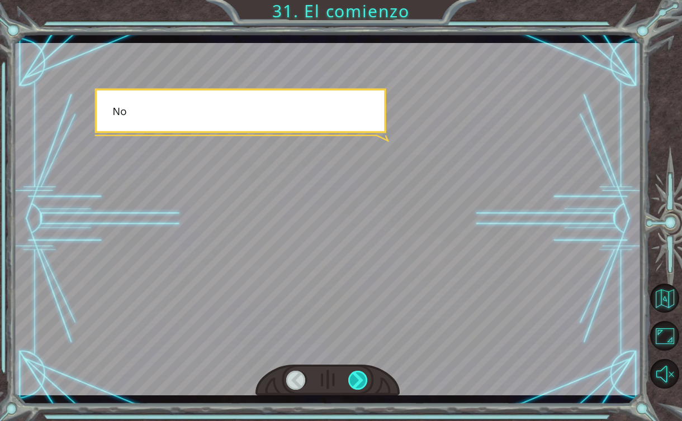
click at [358, 380] on div at bounding box center [358, 380] width 20 height 19
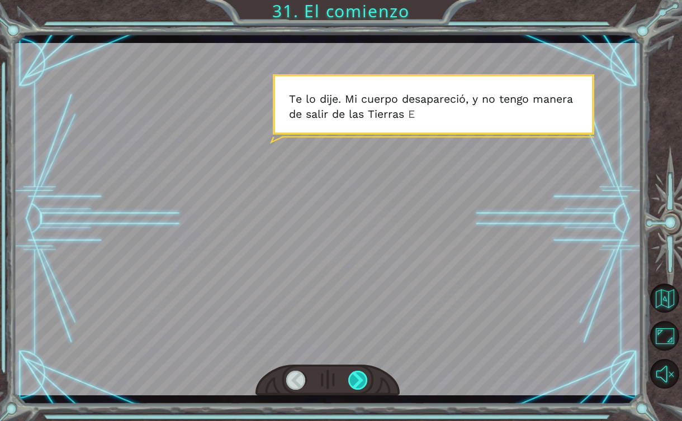
click at [358, 380] on div at bounding box center [358, 380] width 20 height 19
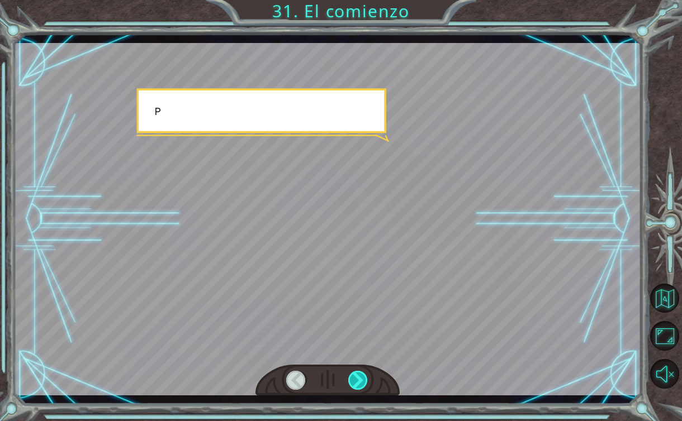
click at [358, 380] on div at bounding box center [358, 380] width 20 height 19
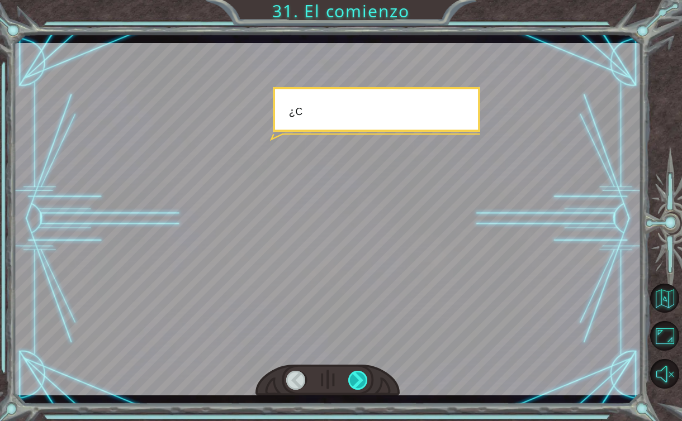
click at [358, 380] on div at bounding box center [358, 380] width 20 height 19
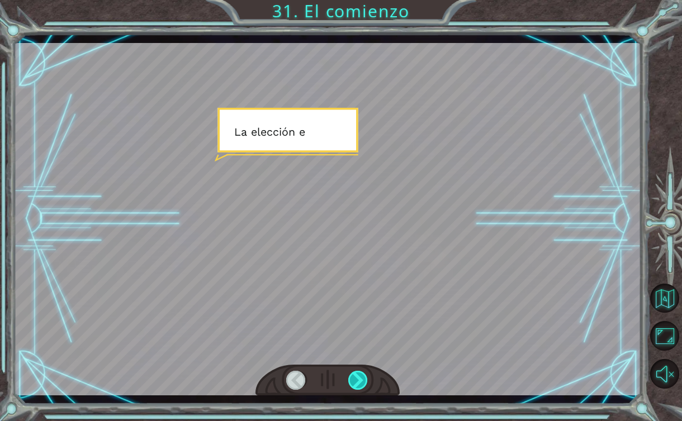
click at [358, 380] on div at bounding box center [358, 380] width 20 height 19
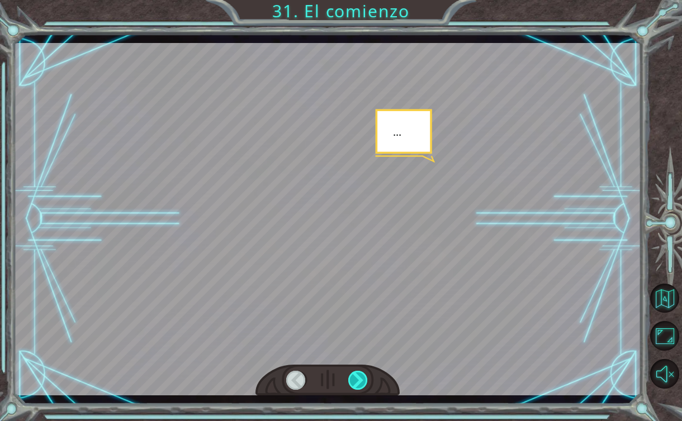
click at [358, 380] on div at bounding box center [358, 380] width 20 height 19
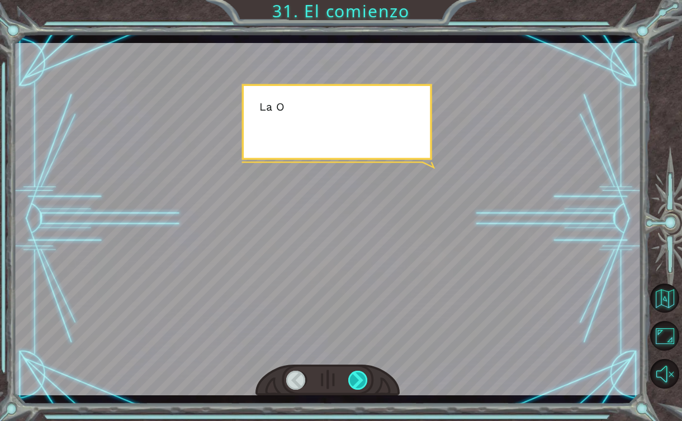
click at [358, 380] on div at bounding box center [358, 380] width 20 height 19
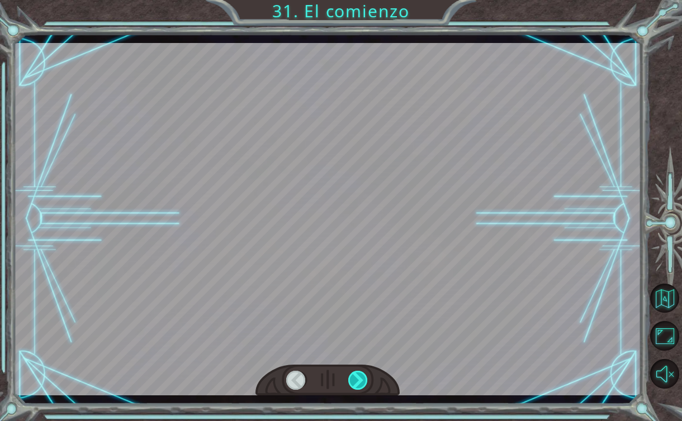
click at [358, 380] on div at bounding box center [358, 380] width 20 height 19
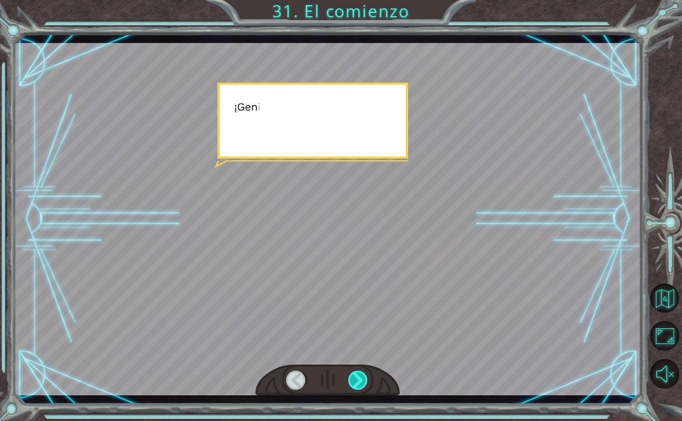
click at [358, 380] on div at bounding box center [358, 380] width 20 height 19
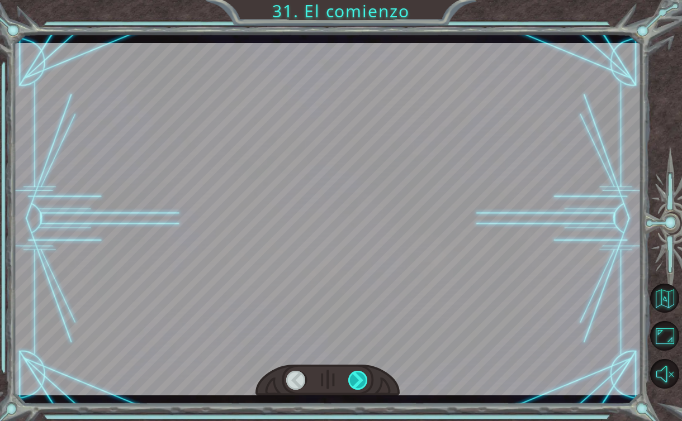
click at [358, 380] on div at bounding box center [358, 380] width 20 height 19
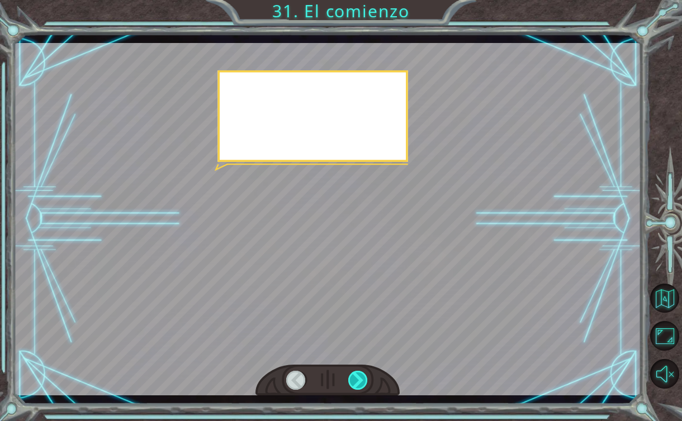
click at [358, 380] on div at bounding box center [358, 380] width 20 height 19
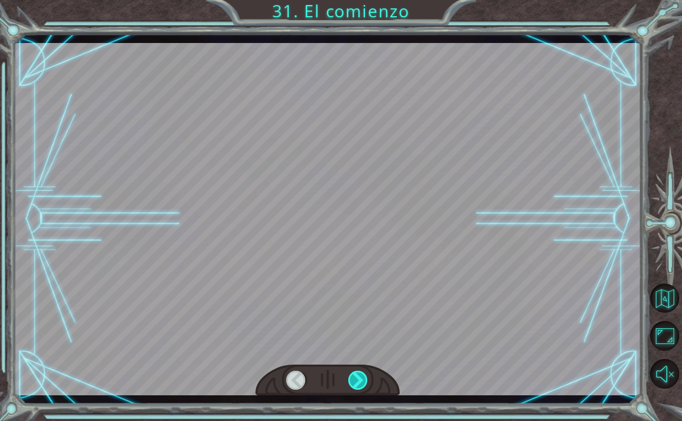
click at [358, 380] on div at bounding box center [358, 380] width 20 height 19
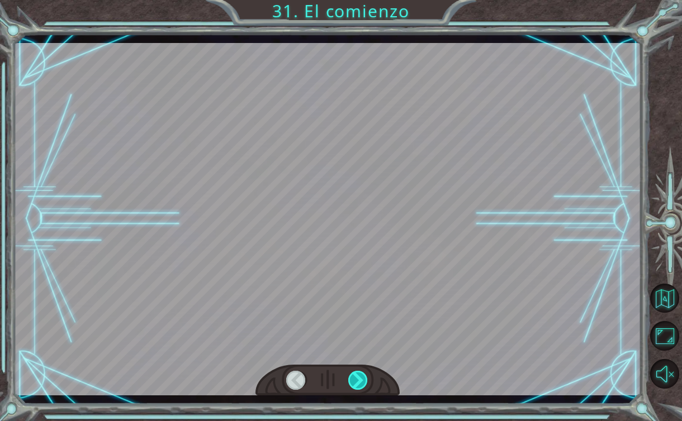
click at [358, 380] on div at bounding box center [358, 380] width 20 height 19
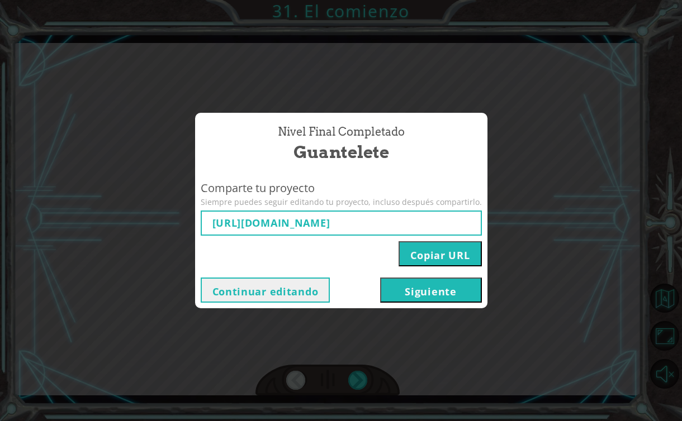
type input "[URL][DOMAIN_NAME]"
click at [402, 296] on button "Siguiente" at bounding box center [431, 290] width 102 height 25
